Goal: Information Seeking & Learning: Check status

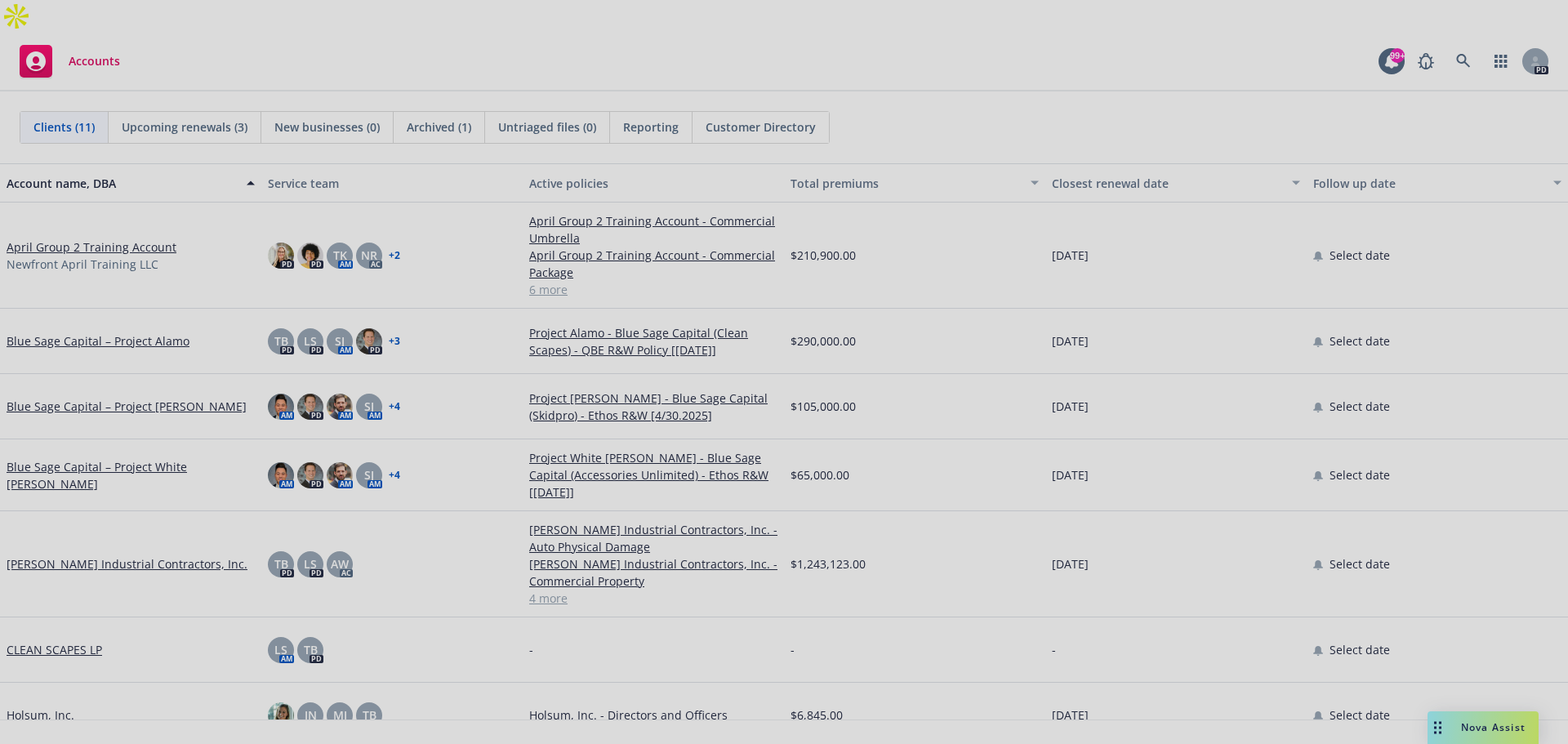
scroll to position [163, 0]
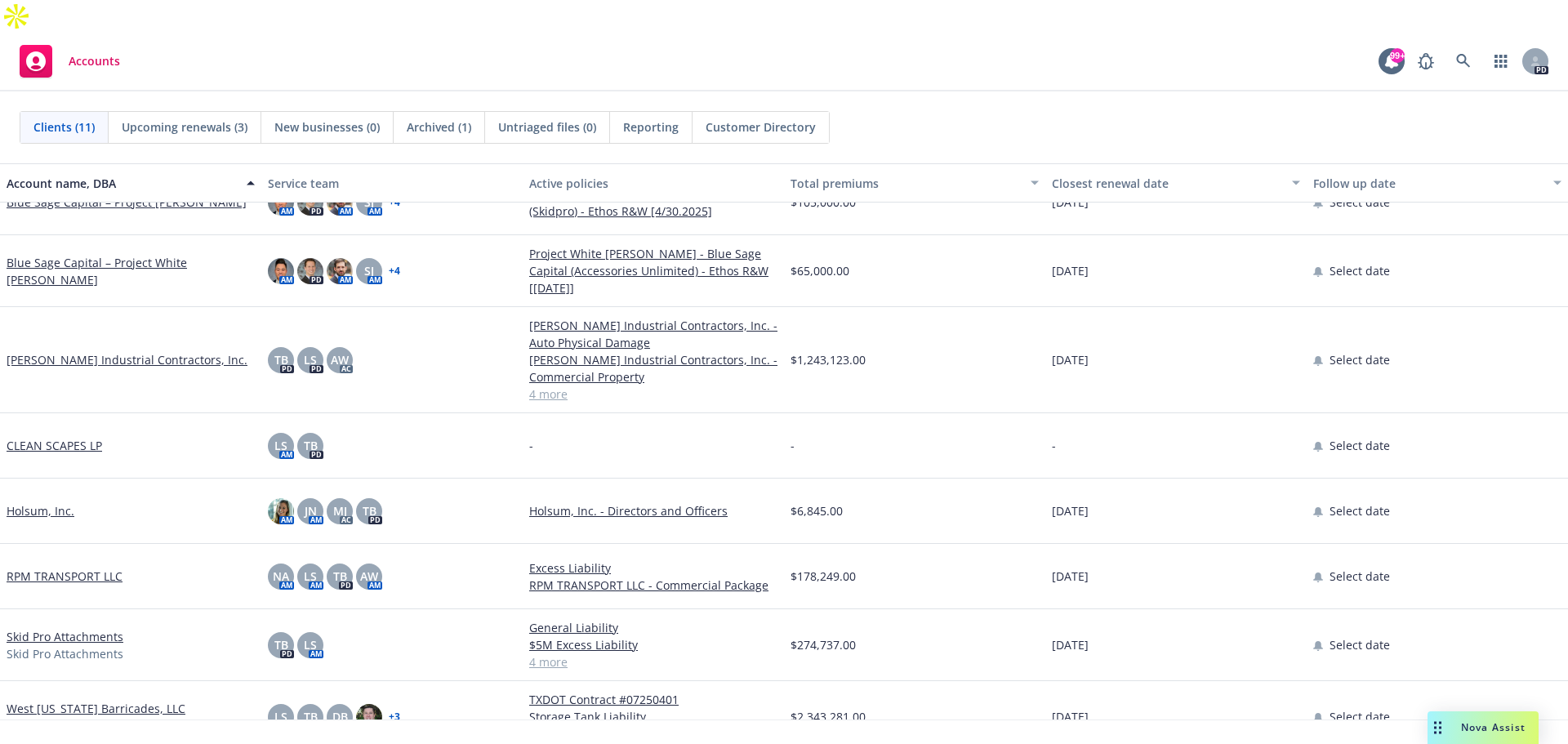
drag, startPoint x: 1164, startPoint y: 490, endPoint x: 1144, endPoint y: 488, distance: 20.1
click at [1144, 488] on div "[DATE]" at bounding box center [1175, 511] width 262 height 65
click at [58, 502] on link "Holsum, Inc." at bounding box center [40, 511] width 68 height 17
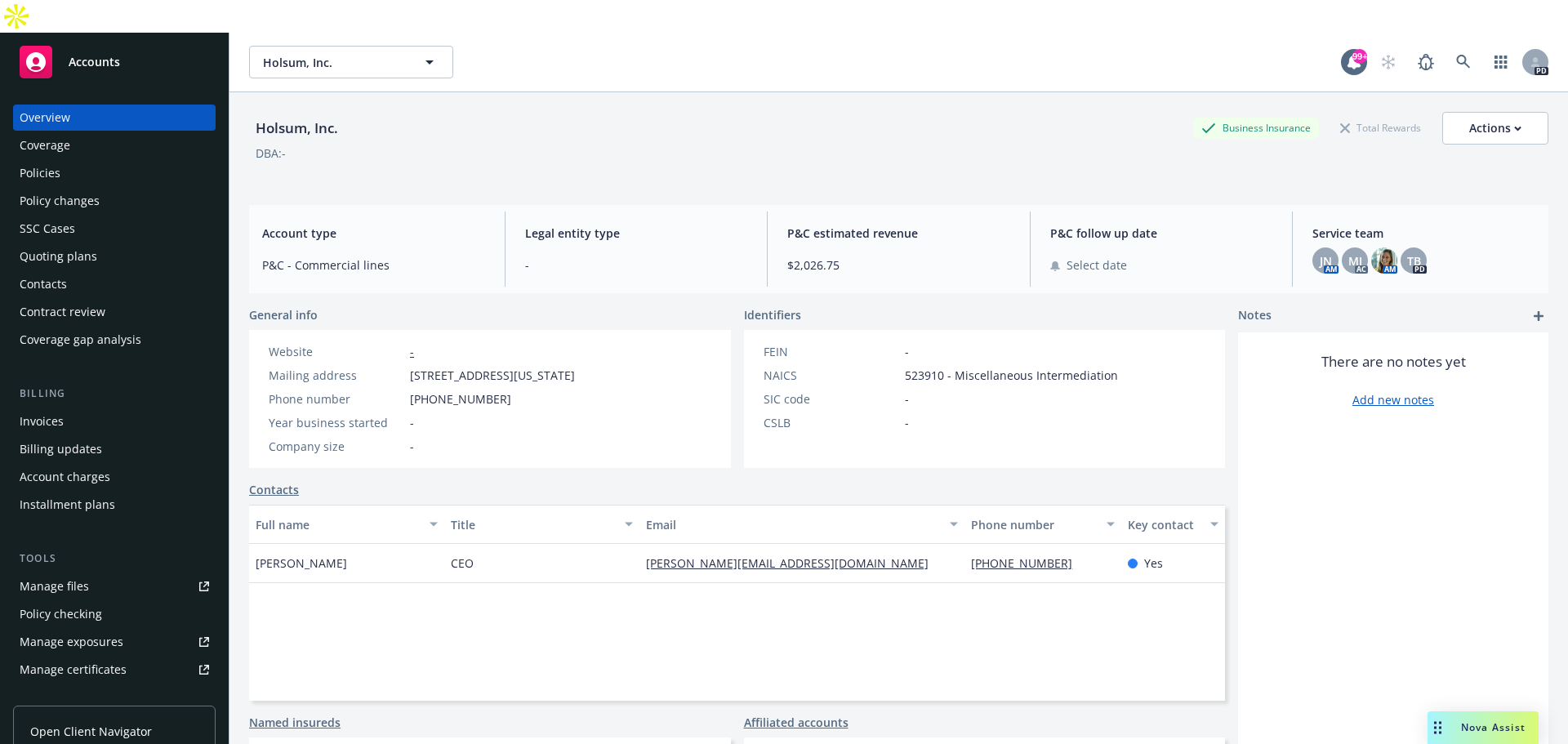
click at [76, 160] on div "Policies" at bounding box center [114, 173] width 190 height 26
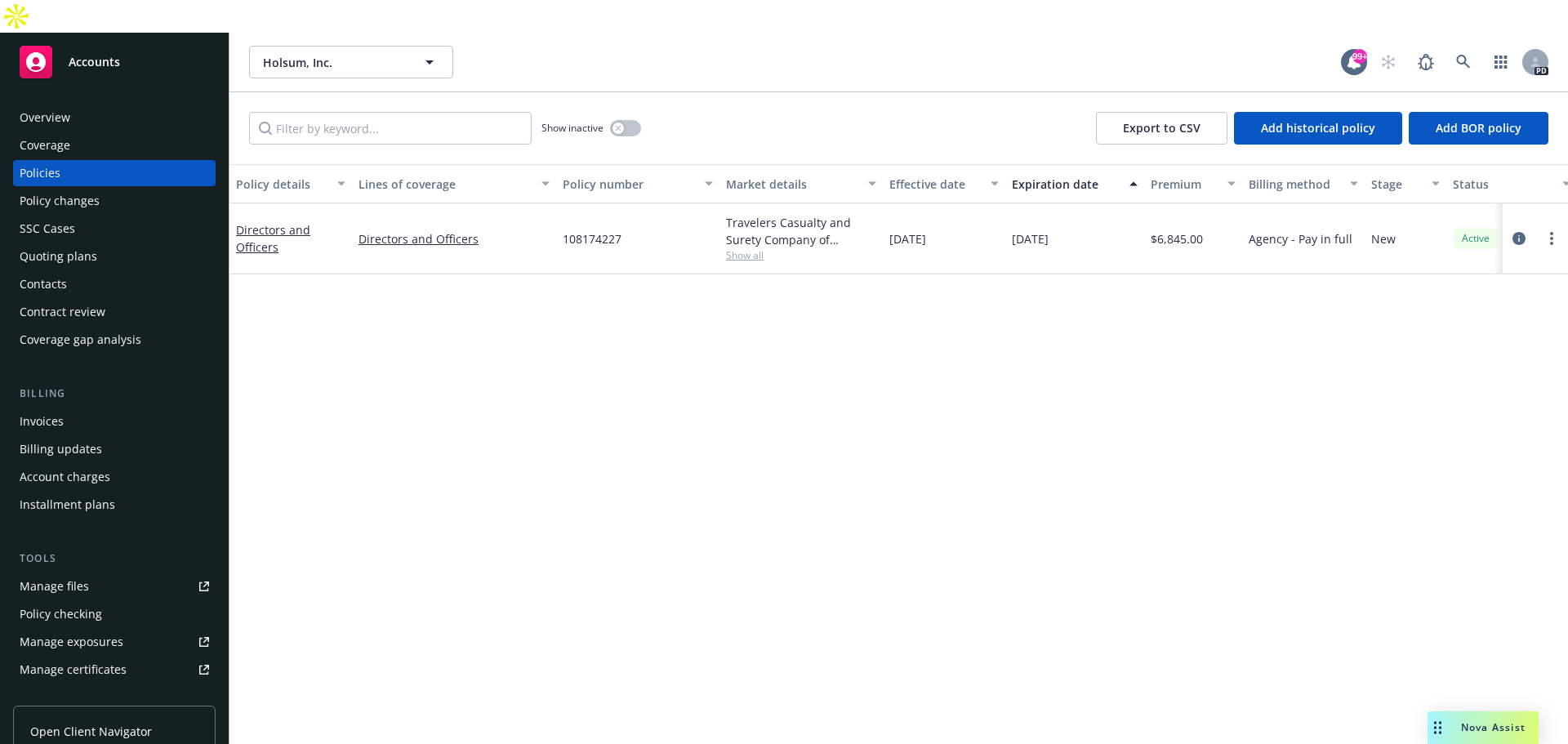
click at [35, 188] on div "Policy changes" at bounding box center [58, 200] width 80 height 26
